Goal: Information Seeking & Learning: Find specific fact

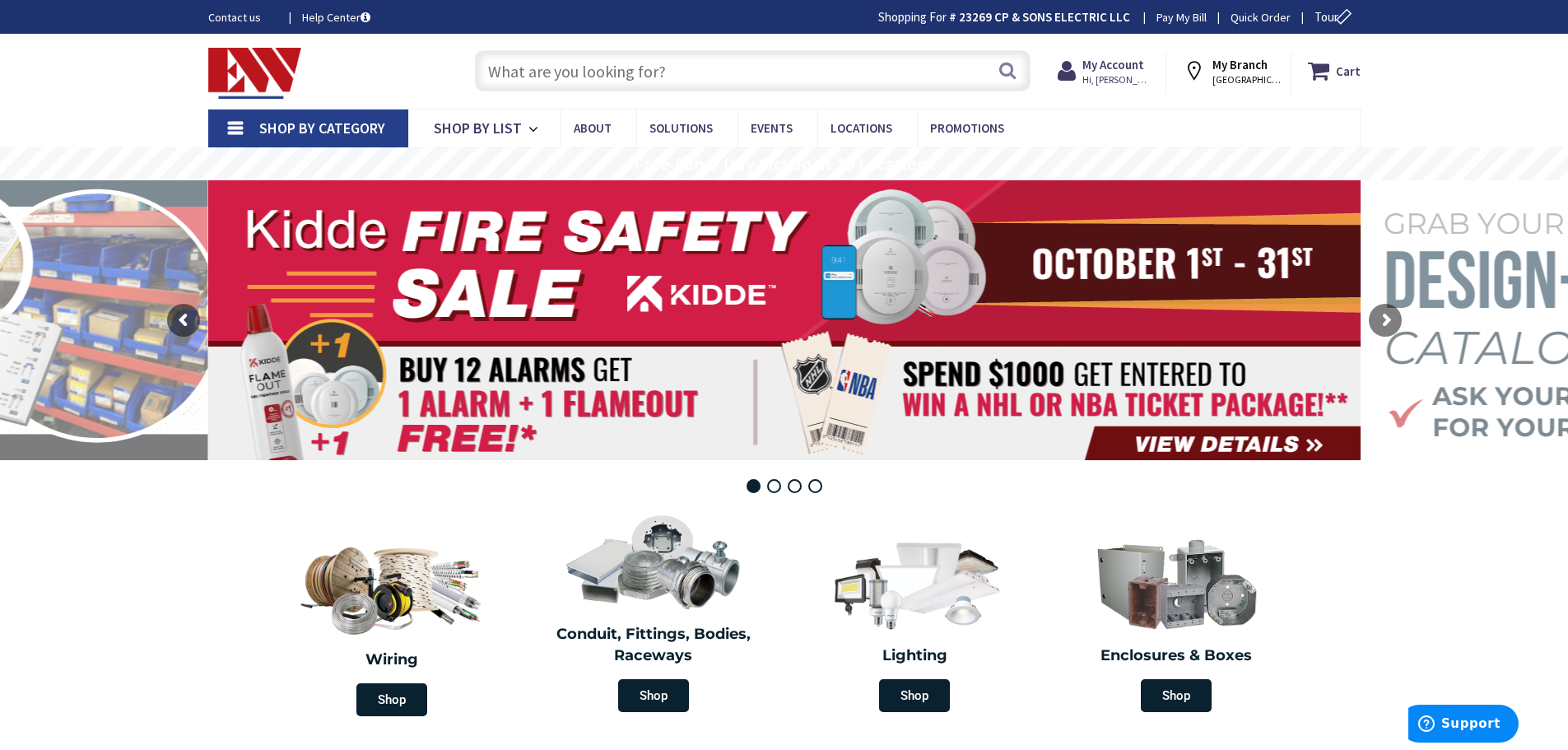
click at [510, 66] on input "text" at bounding box center [752, 70] width 556 height 41
paste input "Model # 30-641"
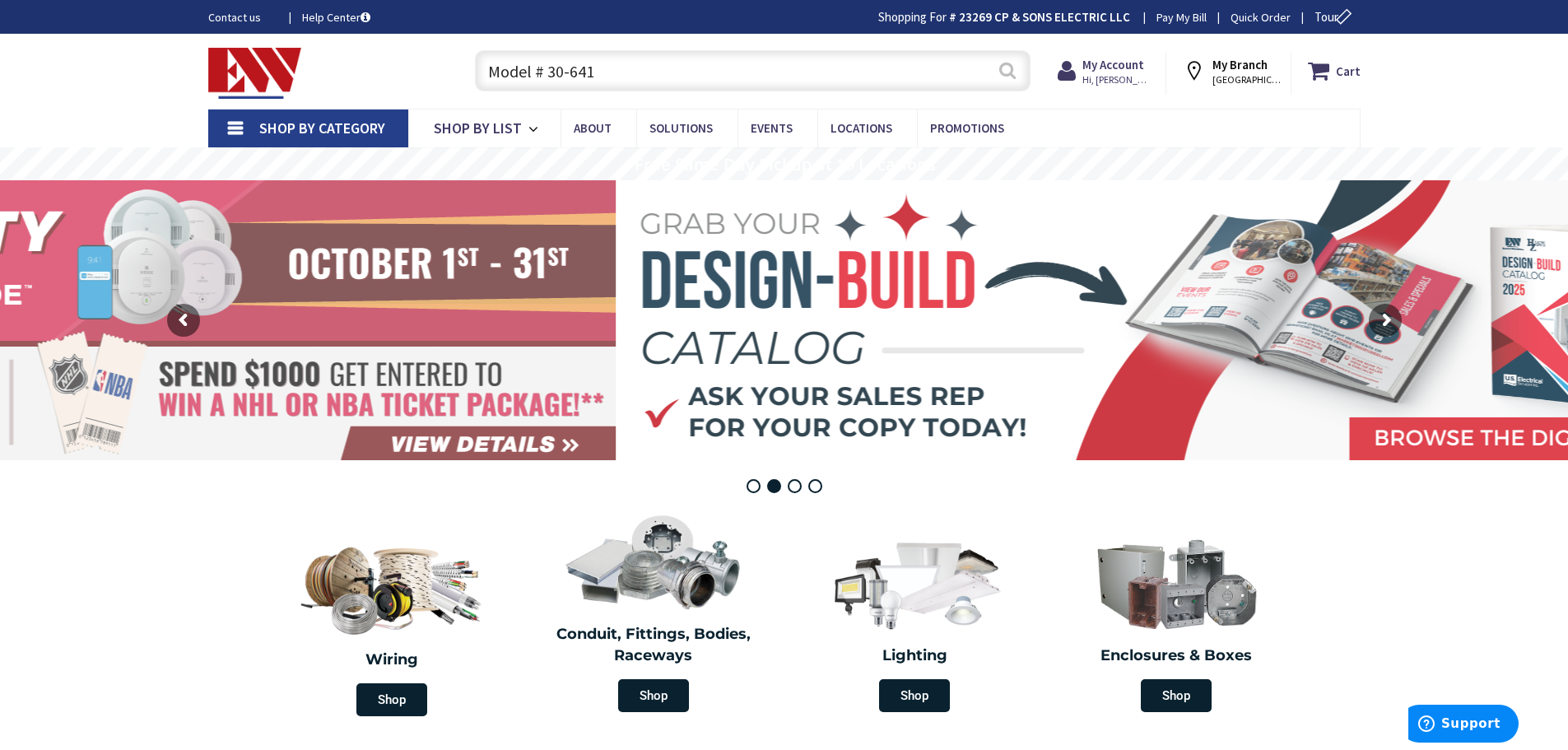
type input "Model # 30-641"
click at [1008, 70] on button "Search" at bounding box center [1007, 70] width 22 height 37
